Goal: Book appointment/travel/reservation

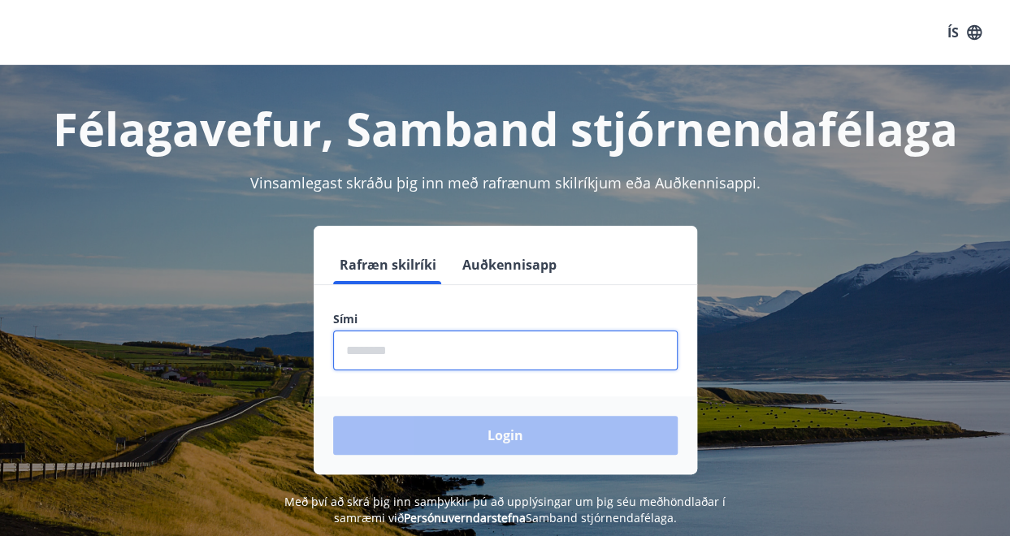
click at [599, 357] on input "phone" at bounding box center [505, 351] width 344 height 40
type input "********"
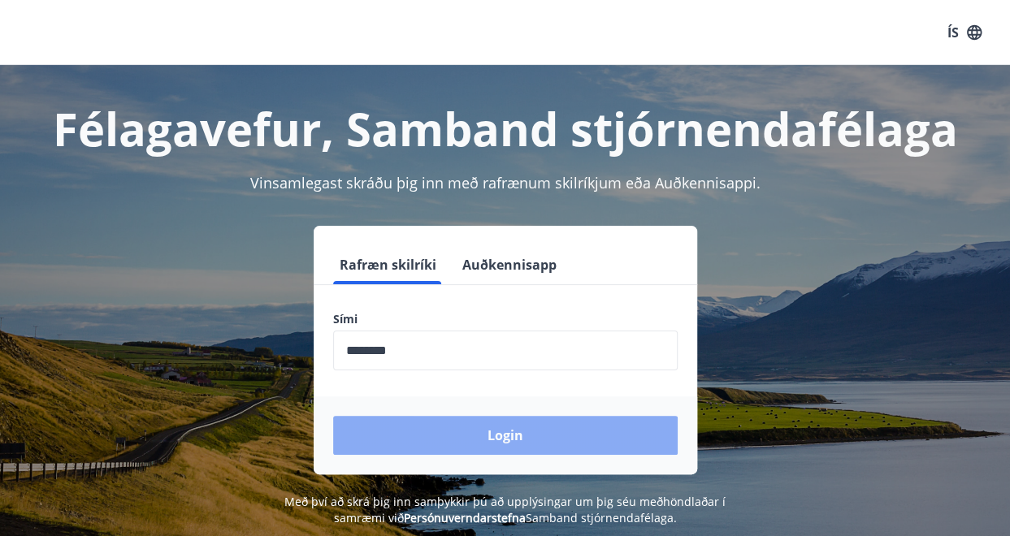
click at [512, 444] on button "Login" at bounding box center [505, 435] width 344 height 39
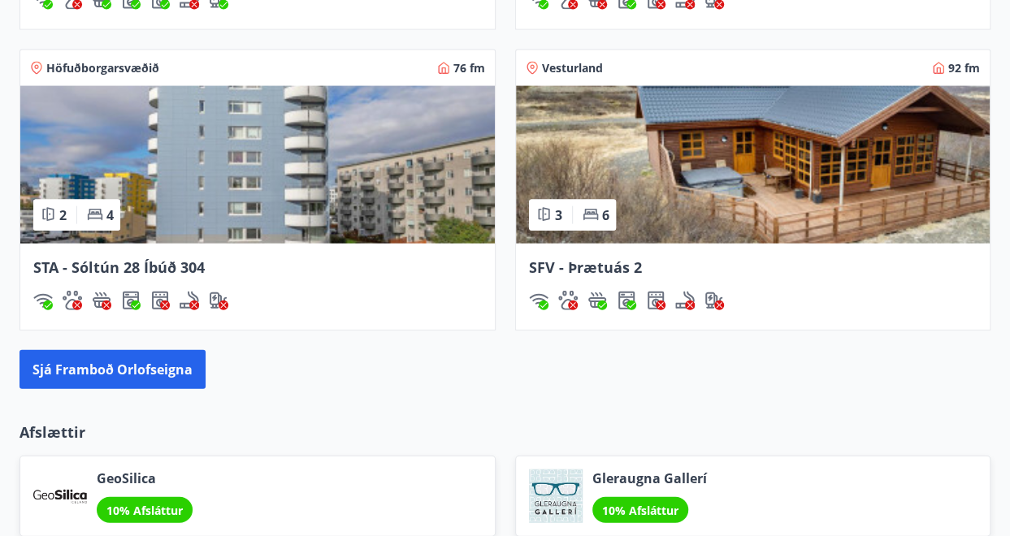
scroll to position [1690, 0]
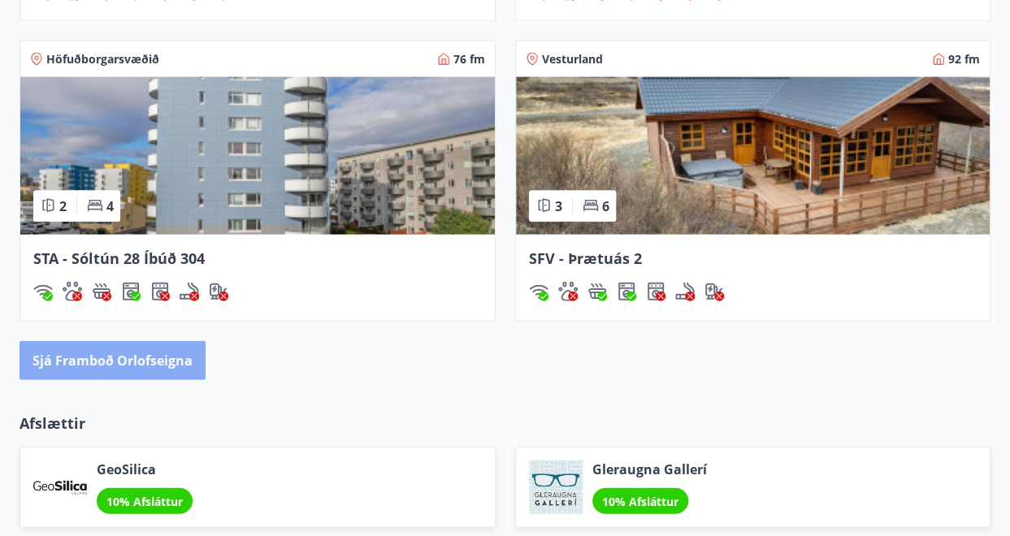
click at [162, 345] on button "Sjá framboð orlofseigna" at bounding box center [112, 360] width 186 height 39
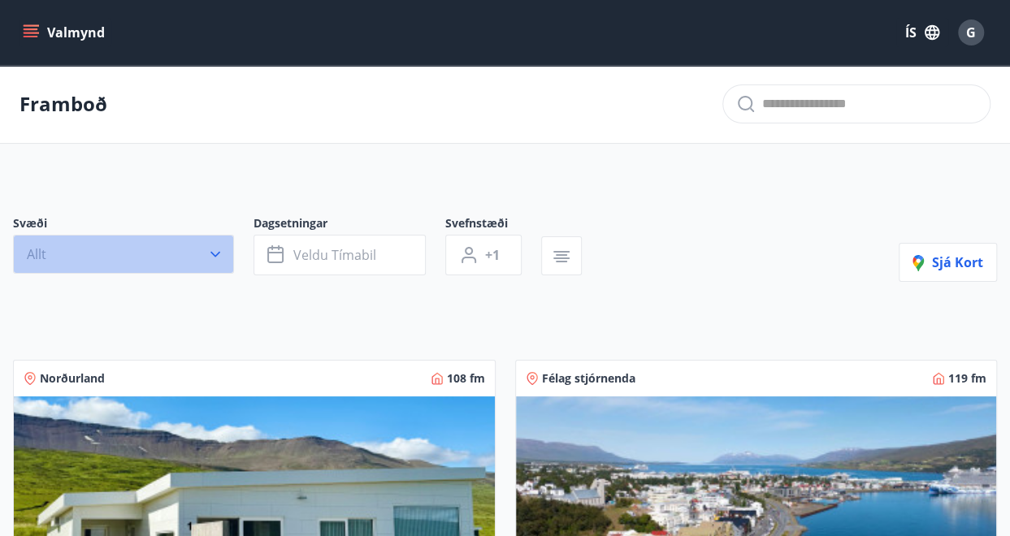
click at [184, 258] on button "Allt" at bounding box center [123, 254] width 221 height 39
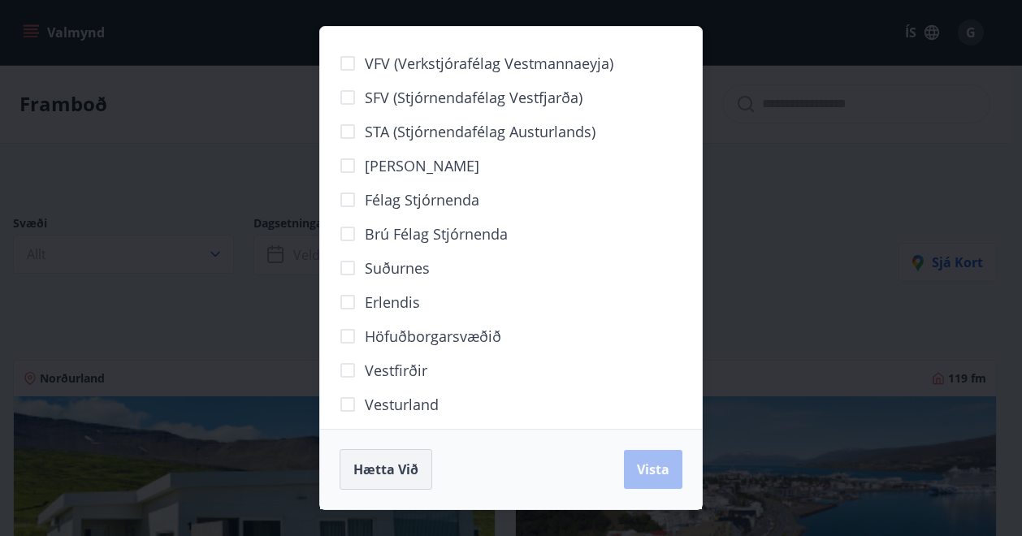
click at [390, 480] on button "Hætta við" at bounding box center [386, 469] width 93 height 41
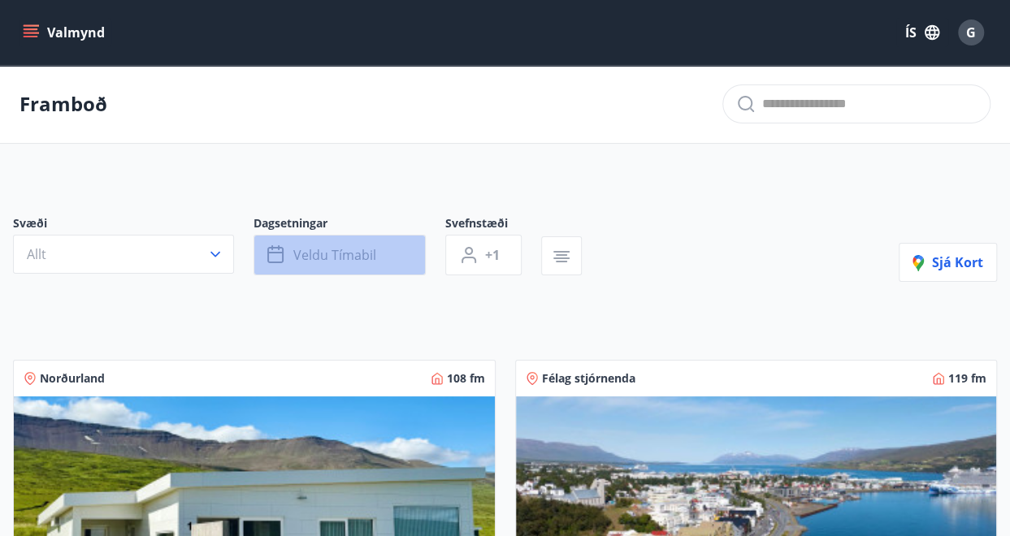
click at [355, 253] on span "Veldu tímabil" at bounding box center [334, 255] width 83 height 18
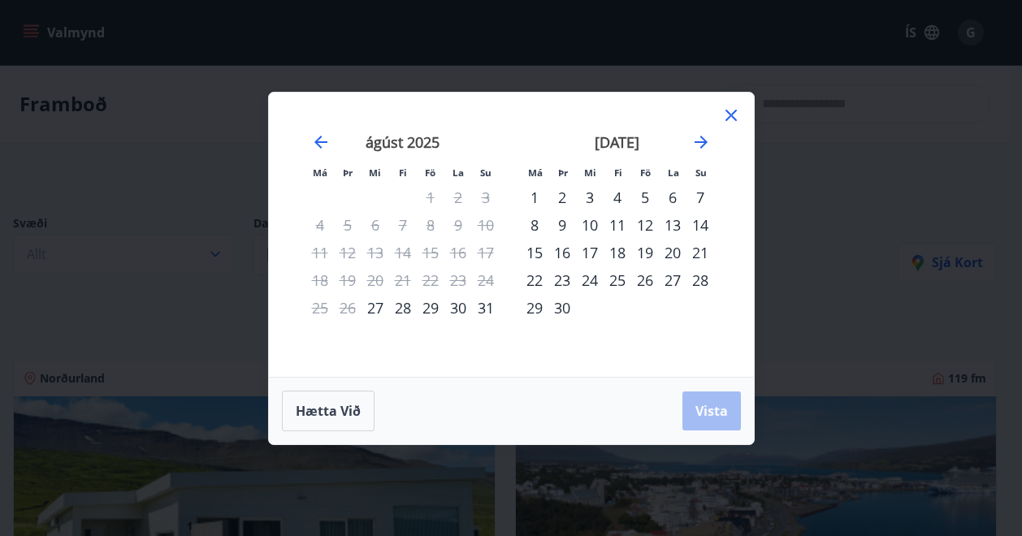
click at [645, 283] on div "26" at bounding box center [645, 280] width 28 height 28
click at [696, 283] on div "28" at bounding box center [700, 280] width 28 height 28
click at [705, 415] on span "Vista" at bounding box center [711, 411] width 32 height 18
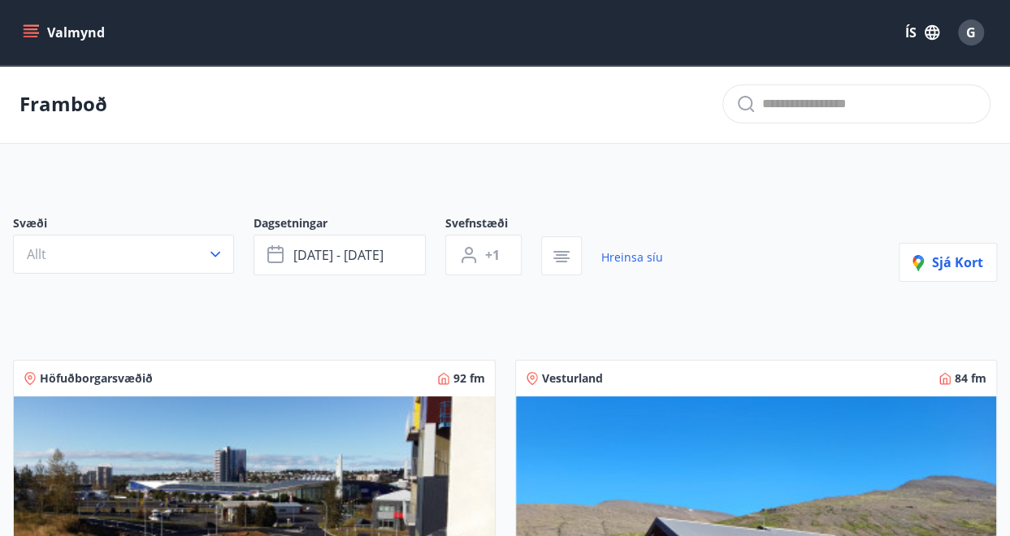
click at [32, 28] on icon "menu" at bounding box center [31, 32] width 16 height 16
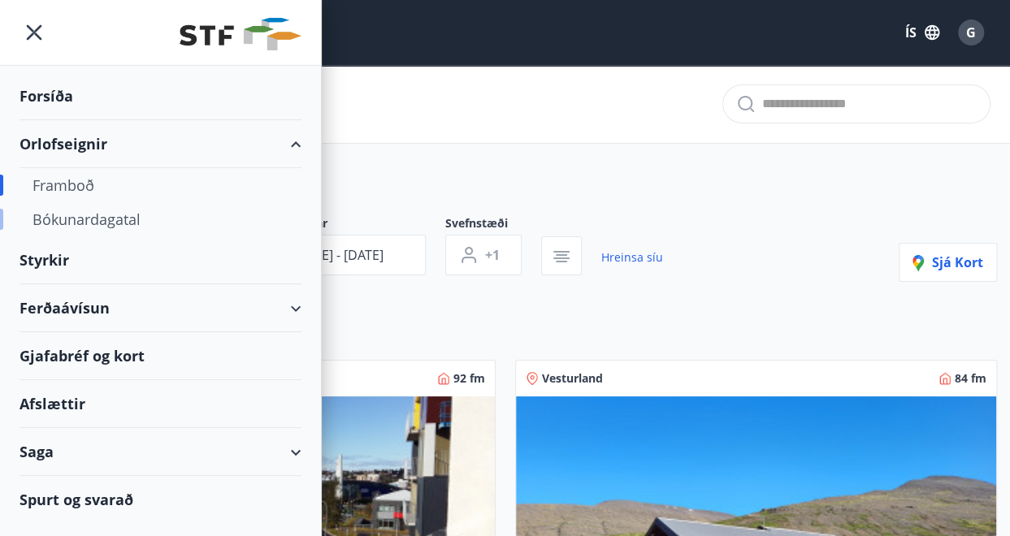
click at [91, 216] on div "Bókunardagatal" at bounding box center [160, 219] width 256 height 34
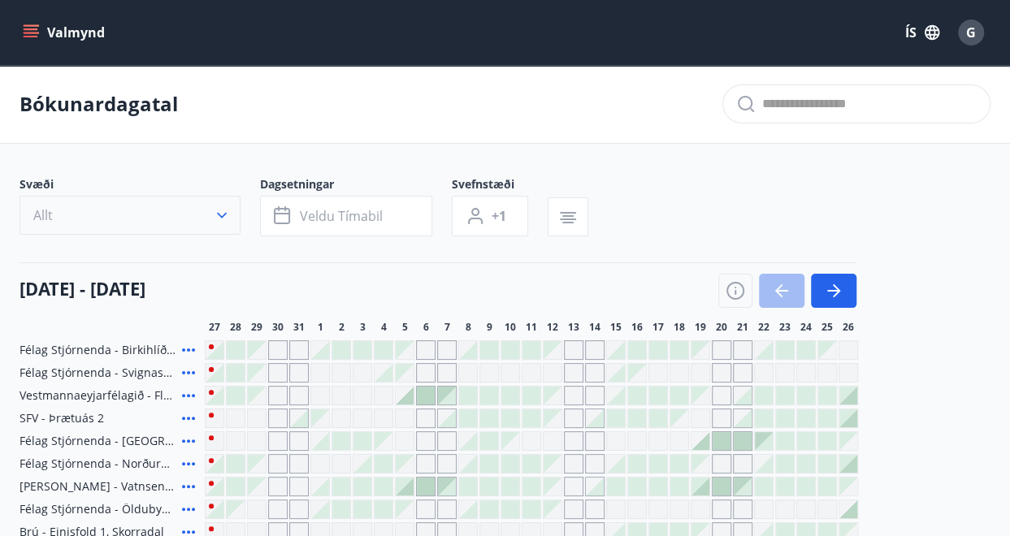
click at [219, 212] on icon "button" at bounding box center [222, 215] width 16 height 16
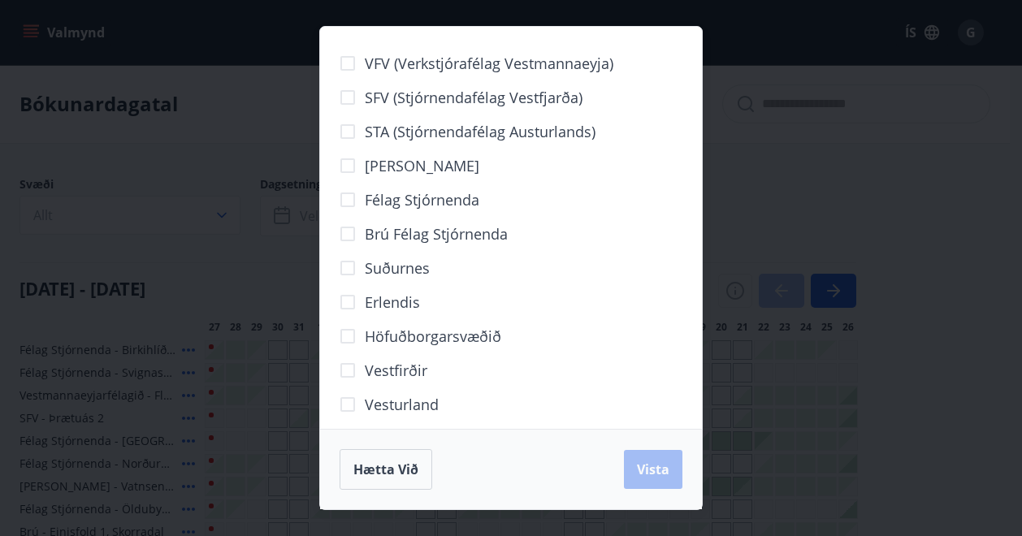
click at [816, 129] on div "VFV (Verkstjórafélag Vestmannaeyja) SFV (Stjórnendafélag Vestfjarða) STA (Stjór…" at bounding box center [511, 268] width 1022 height 536
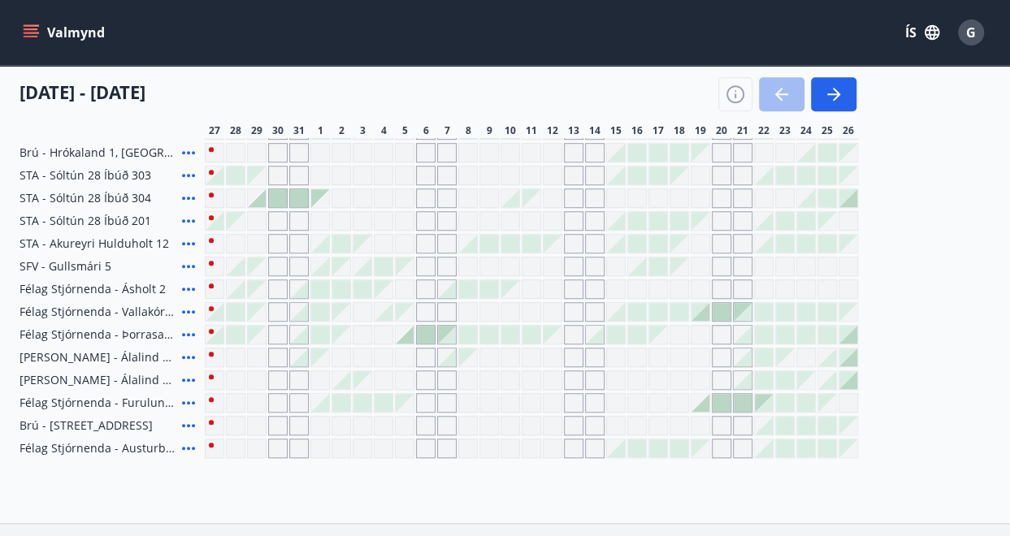
scroll to position [405, 0]
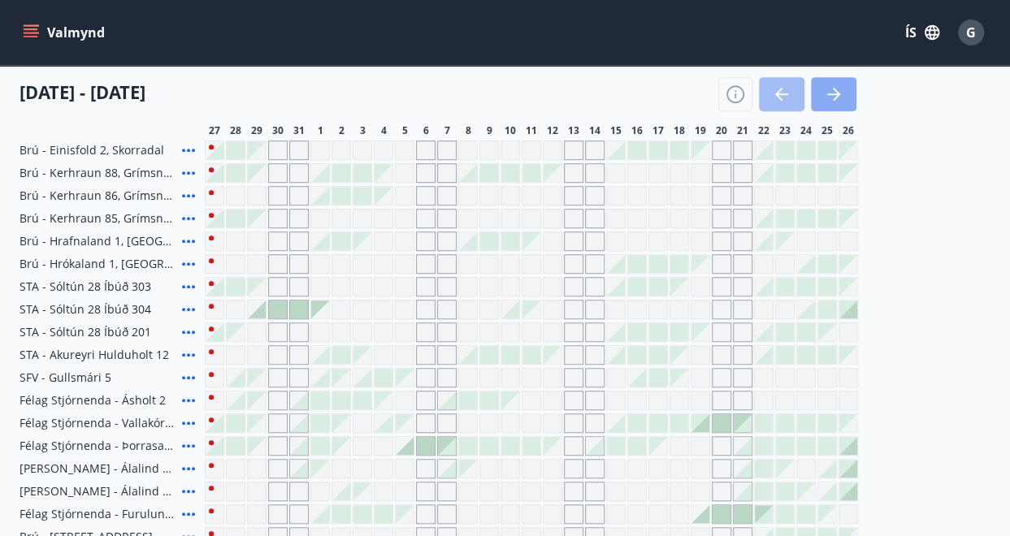
click at [838, 92] on icon "button" at bounding box center [833, 93] width 19 height 19
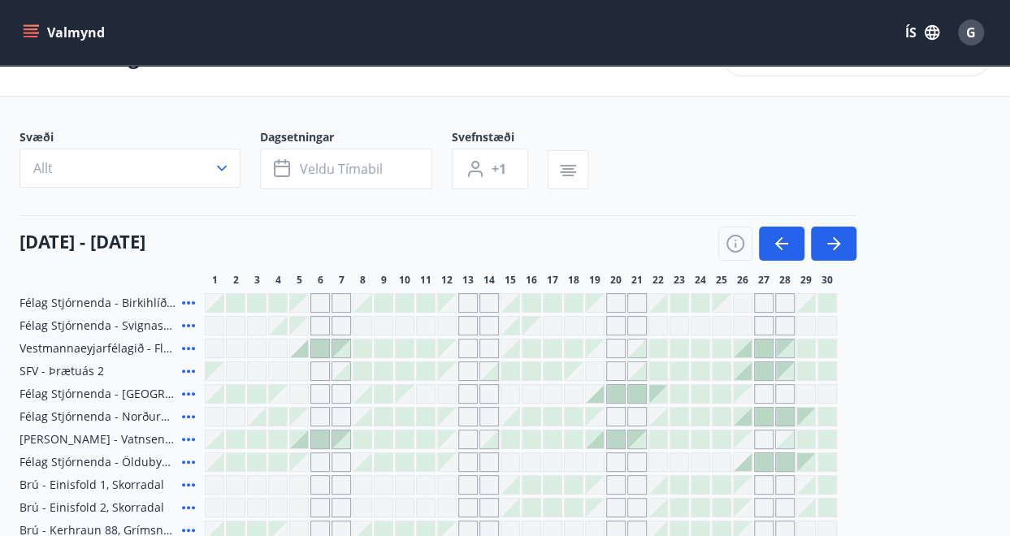
scroll to position [0, 0]
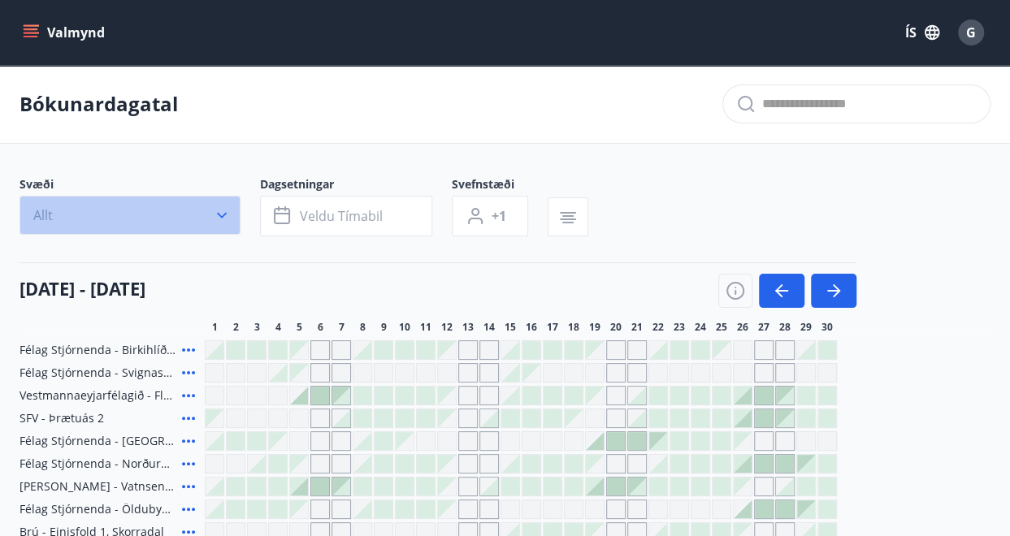
click at [221, 202] on button "Allt" at bounding box center [129, 215] width 221 height 39
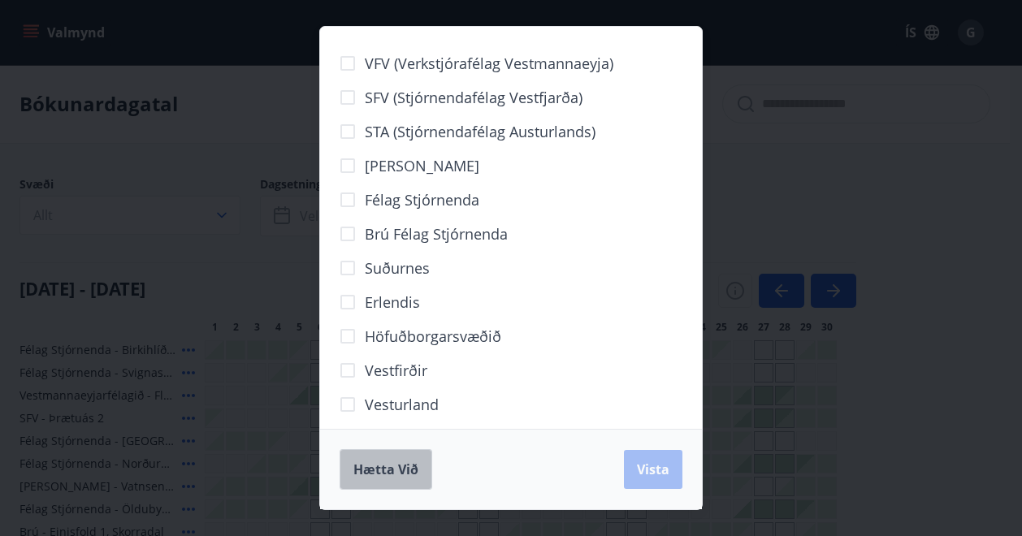
click at [408, 461] on span "Hætta við" at bounding box center [385, 470] width 65 height 18
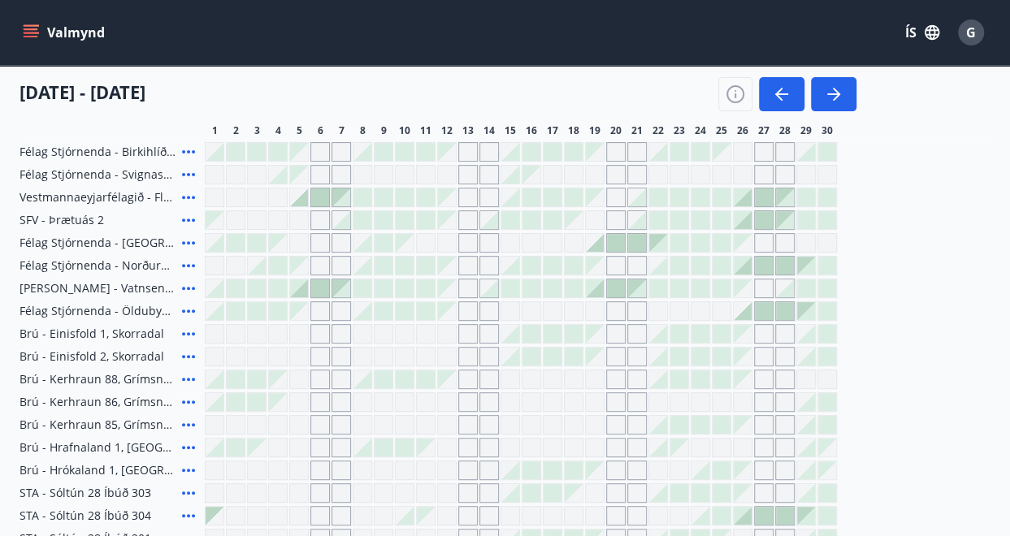
scroll to position [201, 0]
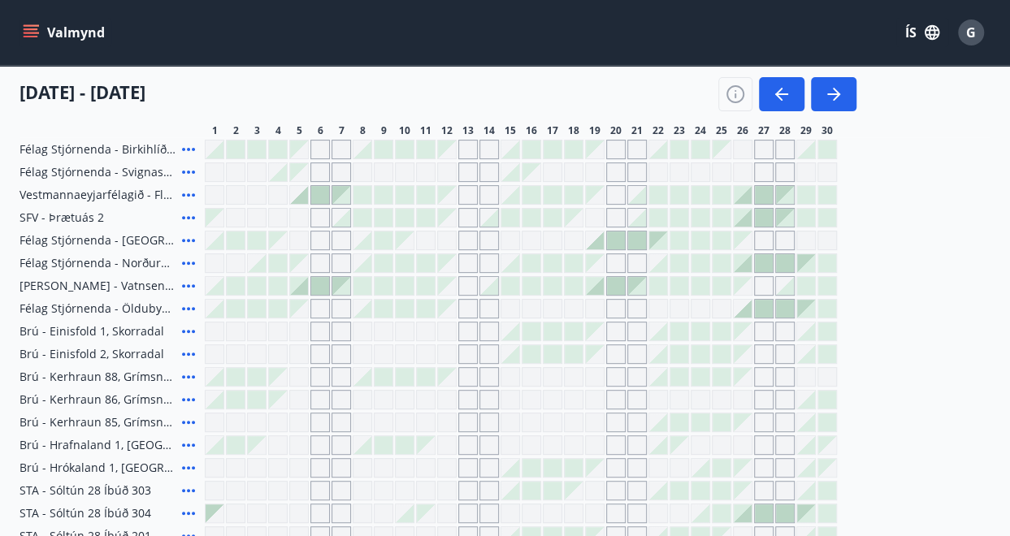
click at [185, 262] on icon at bounding box center [188, 262] width 19 height 19
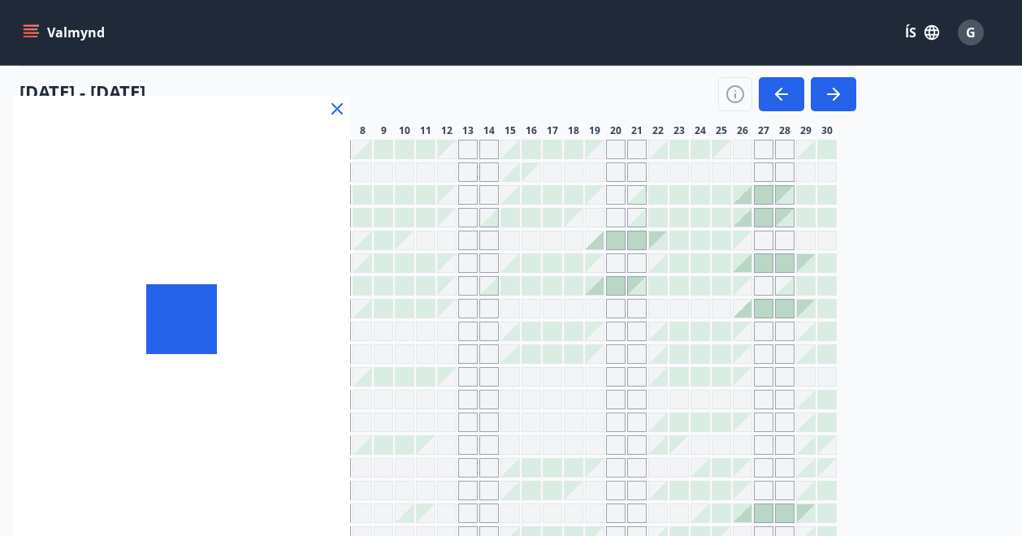
click at [185, 262] on div at bounding box center [181, 319] width 337 height 447
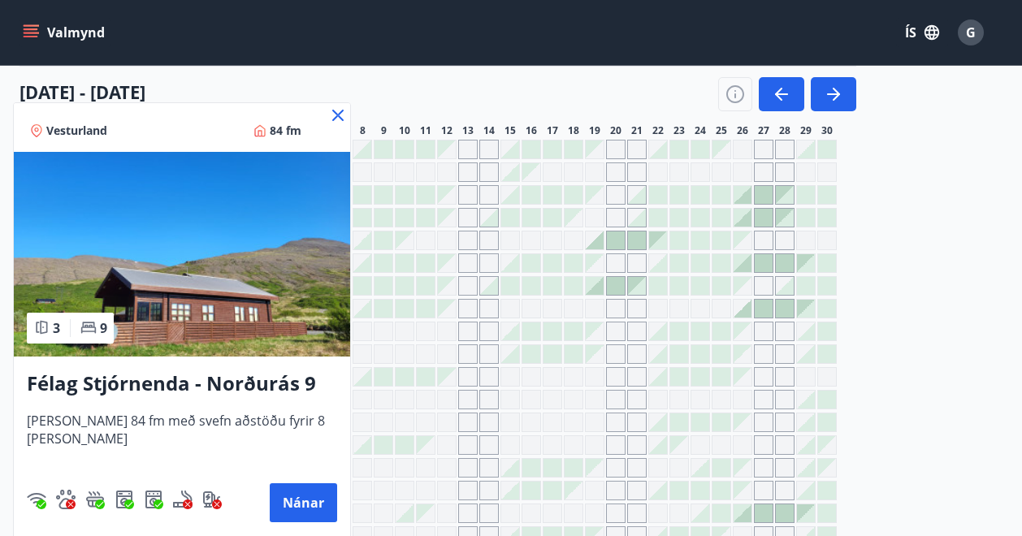
click at [328, 115] on icon at bounding box center [337, 115] width 19 height 19
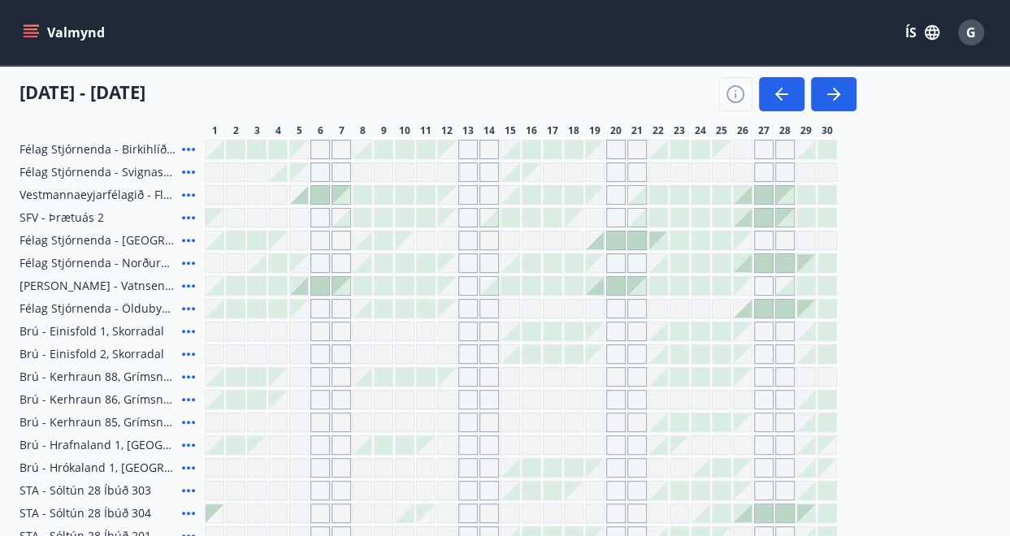
click at [321, 115] on div "[DATE] - [DATE] 1 2 3 4 5 6 7 8 9 10 11 12 13 14 15 16 17 18 19 20 21 22 23 24 …" at bounding box center [504, 101] width 971 height 71
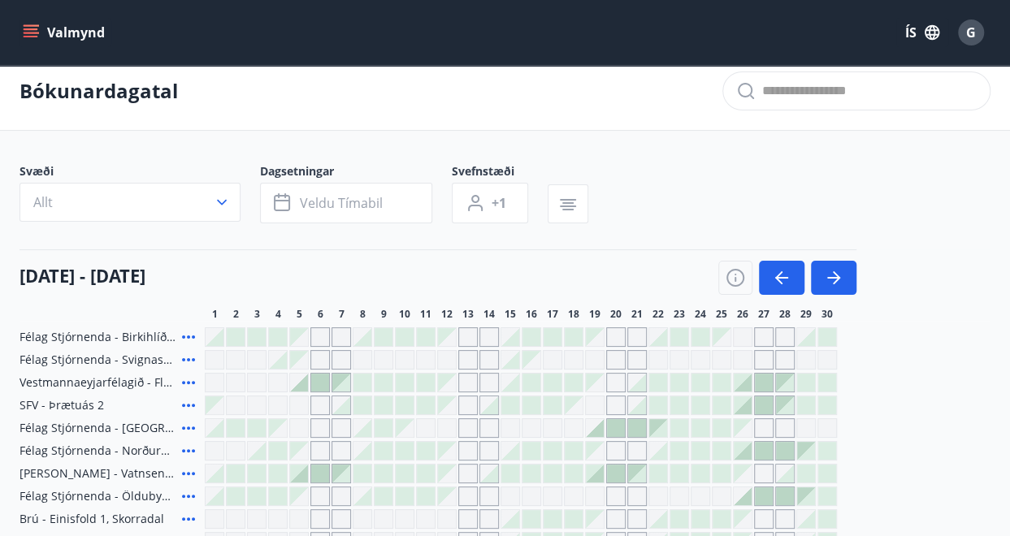
scroll to position [0, 0]
